Goal: Task Accomplishment & Management: Complete application form

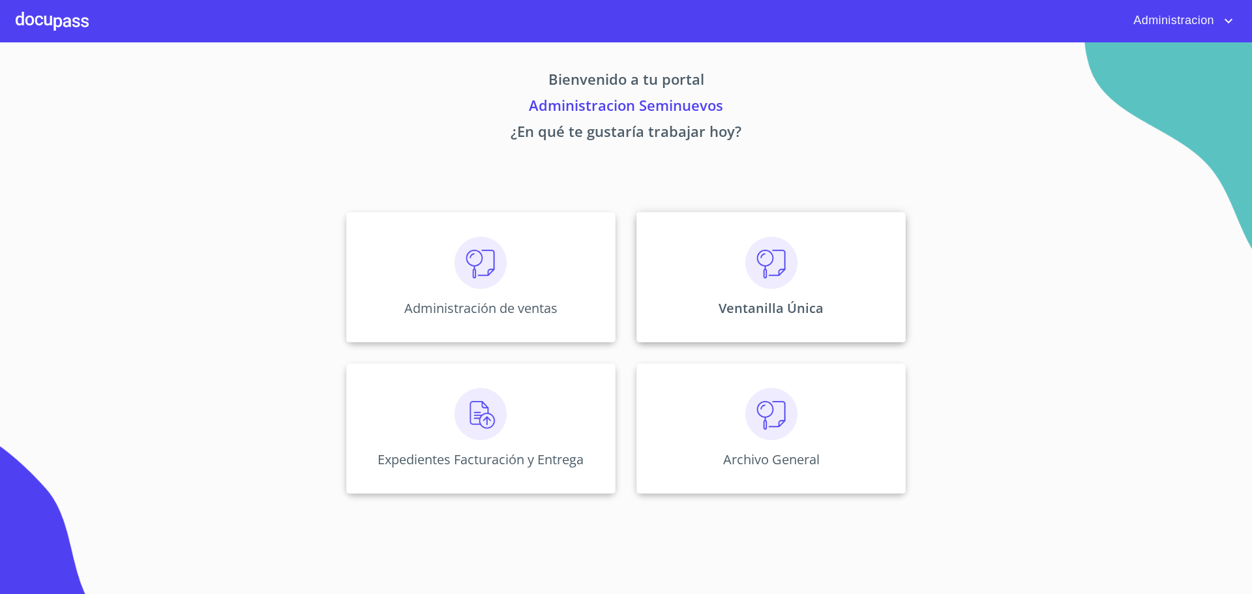
click at [722, 288] on div "Ventanilla Única" at bounding box center [770, 277] width 269 height 130
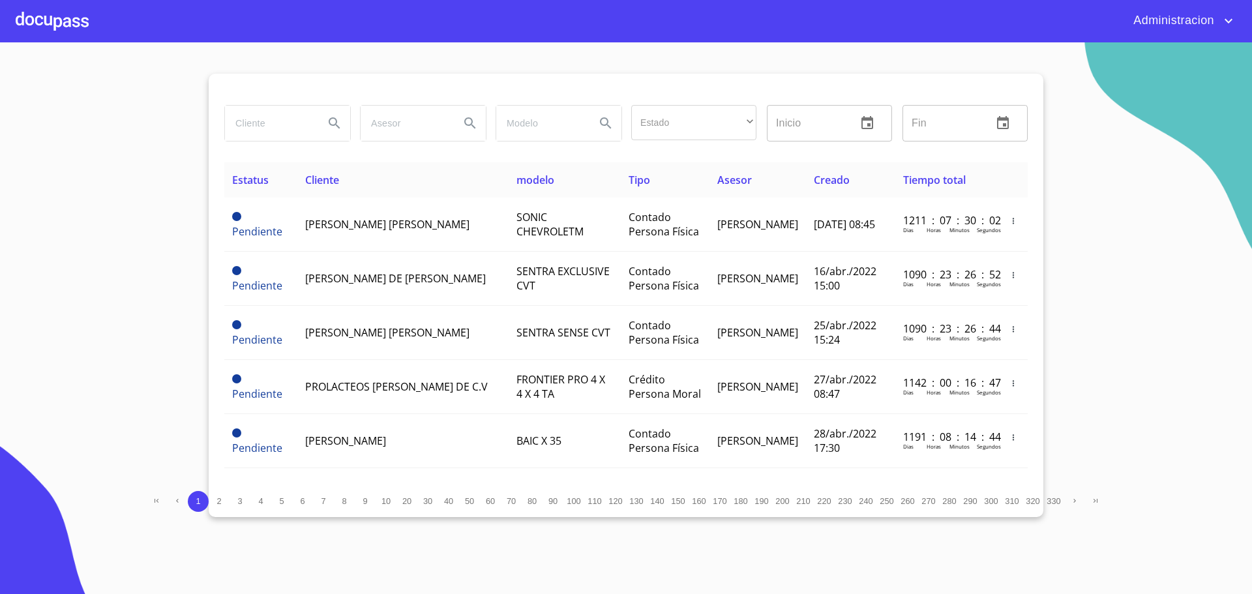
click at [230, 132] on input "search" at bounding box center [269, 123] width 89 height 35
type input "[PERSON_NAME]"
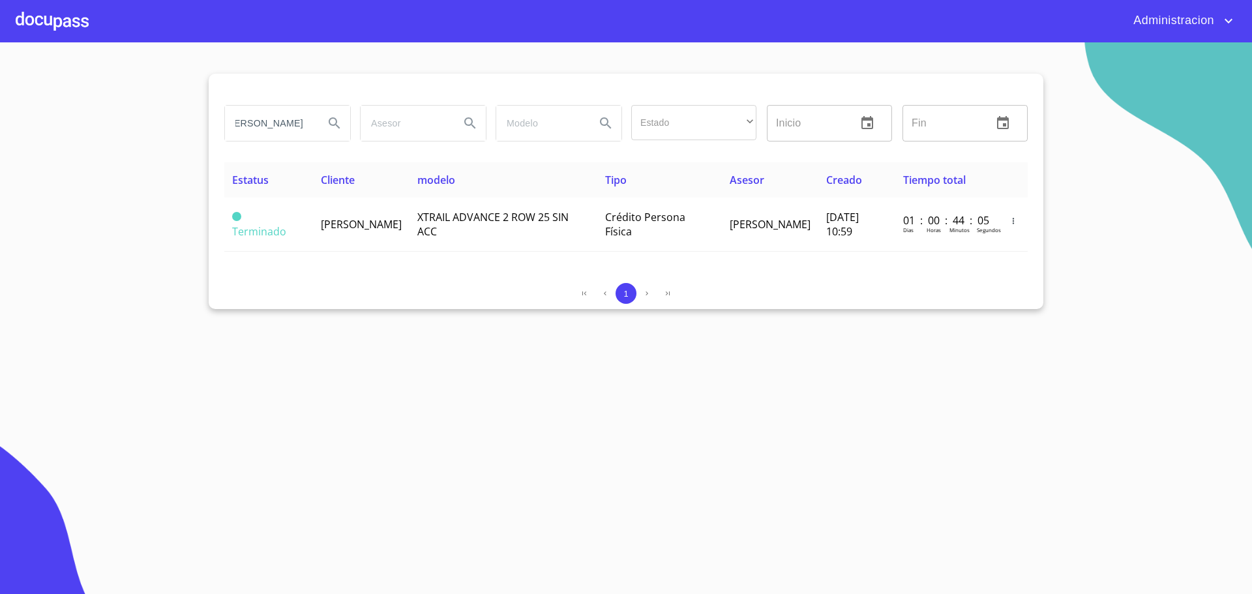
scroll to position [0, 0]
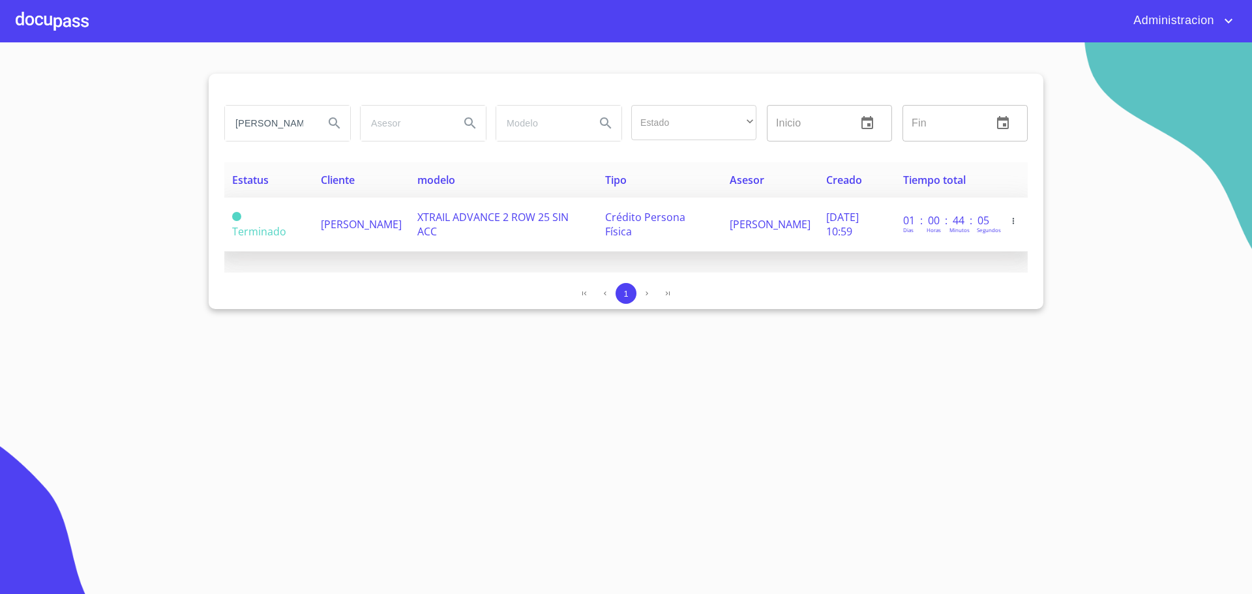
click at [345, 218] on span "[PERSON_NAME]" at bounding box center [361, 224] width 81 height 14
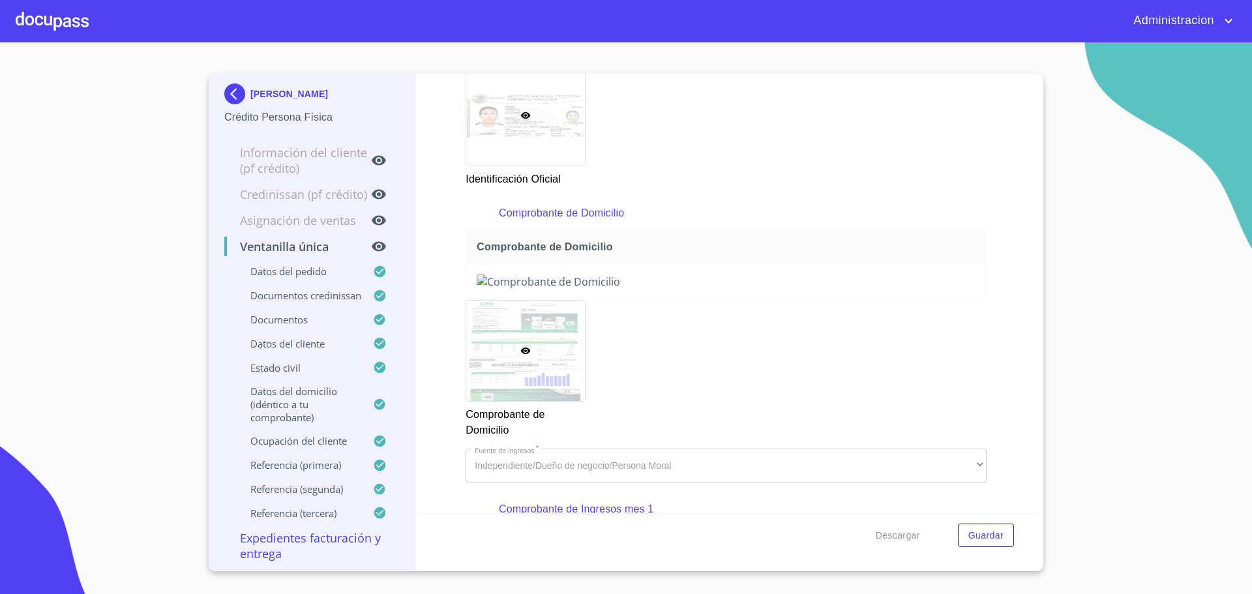
scroll to position [1499, 0]
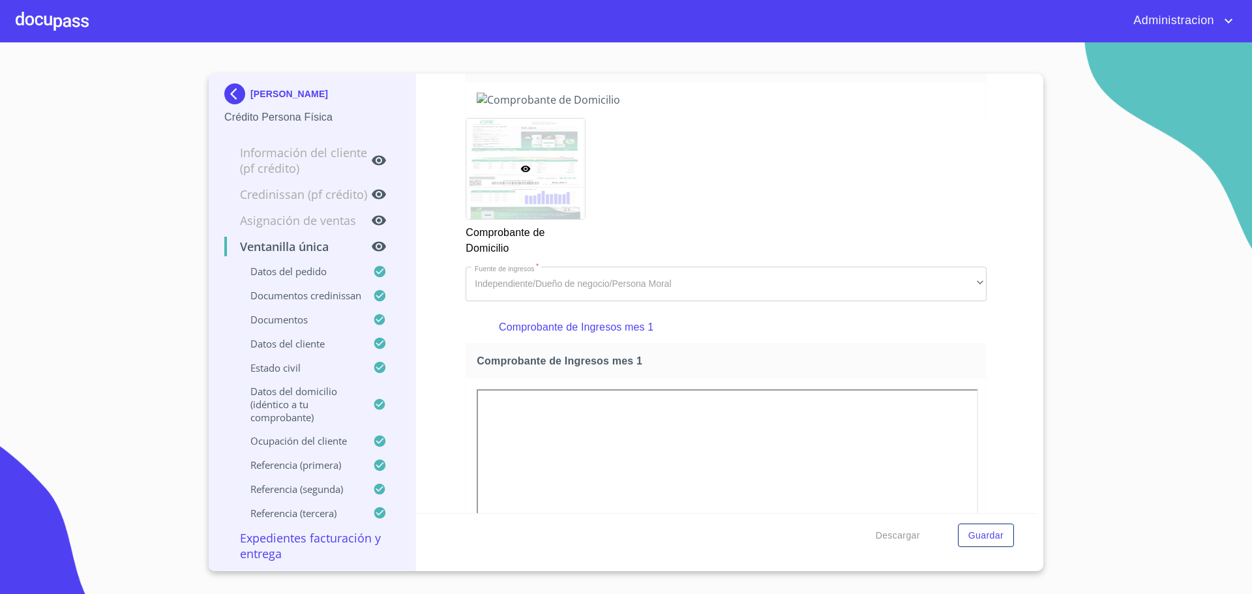
click at [640, 107] on img at bounding box center [726, 100] width 499 height 14
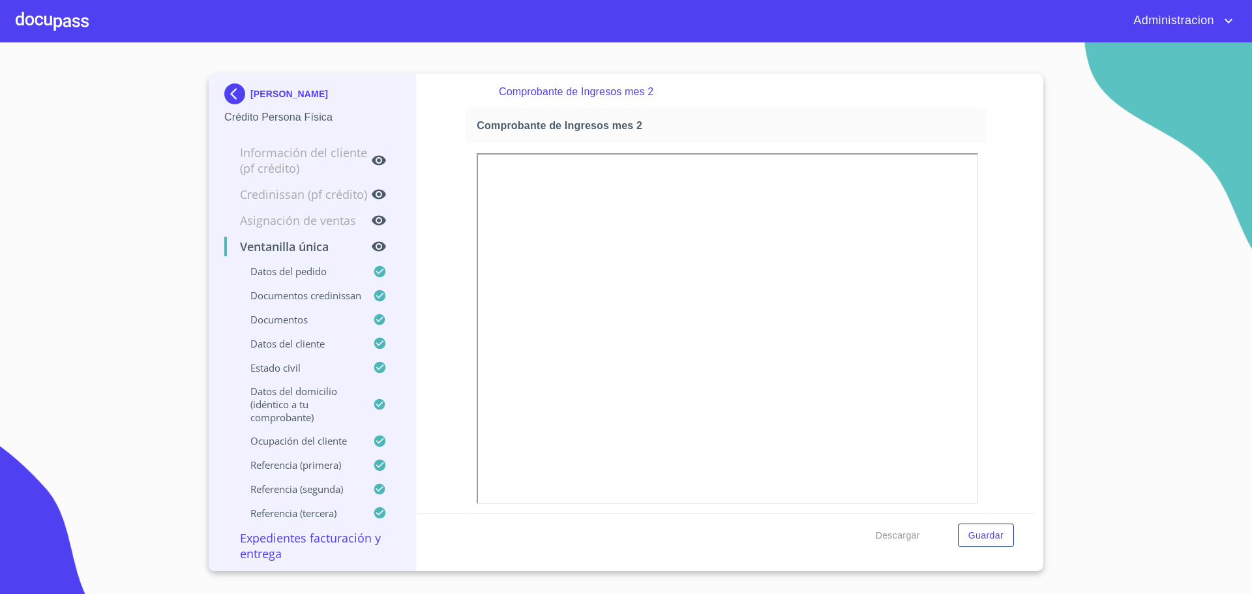
scroll to position [2522, 0]
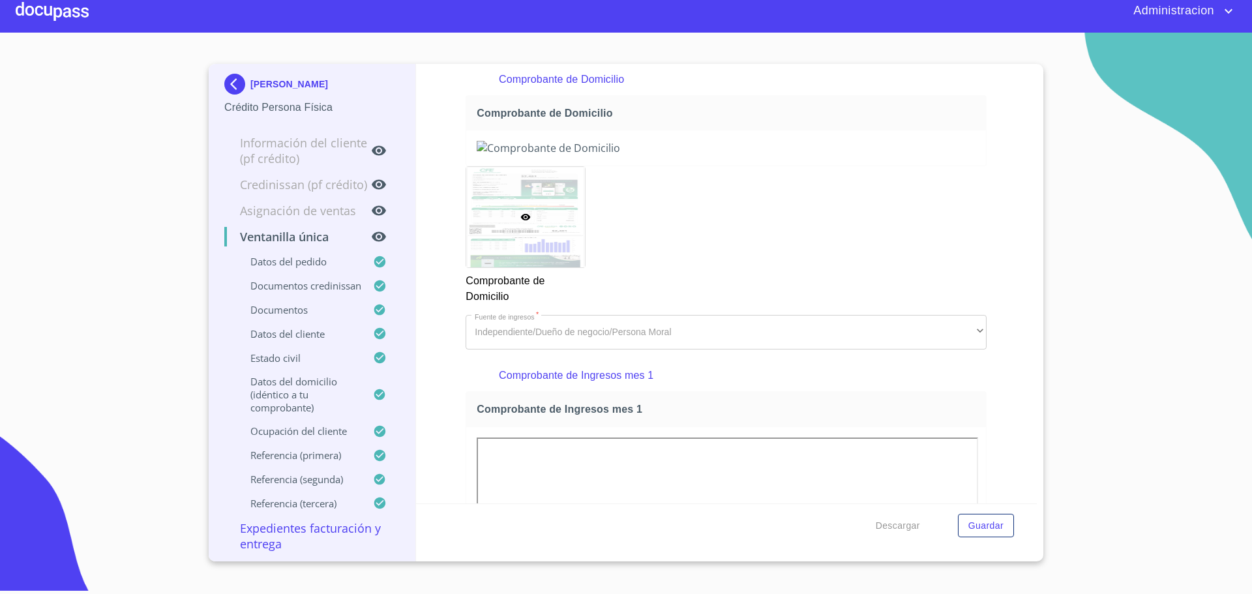
click at [598, 155] on img at bounding box center [726, 148] width 499 height 14
click at [605, 155] on img at bounding box center [726, 148] width 499 height 14
click at [231, 87] on img at bounding box center [237, 84] width 26 height 21
